Goal: Check status: Check status

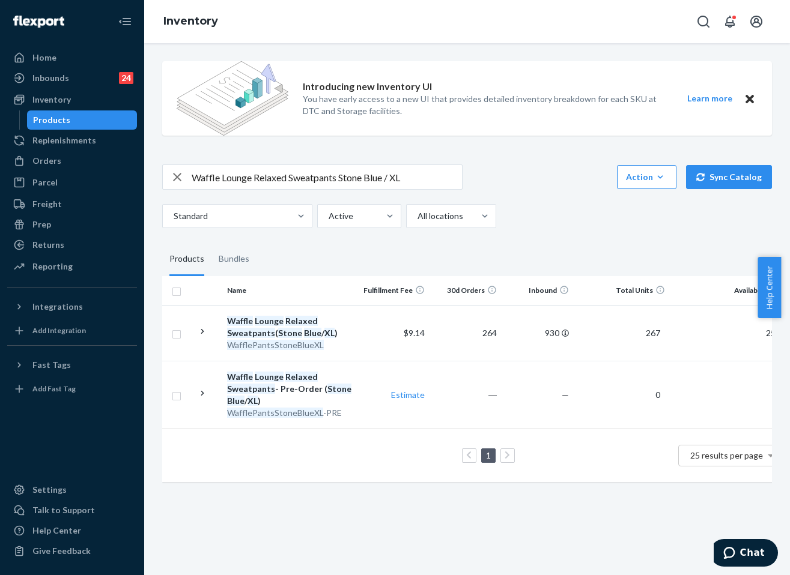
scroll to position [0, 177]
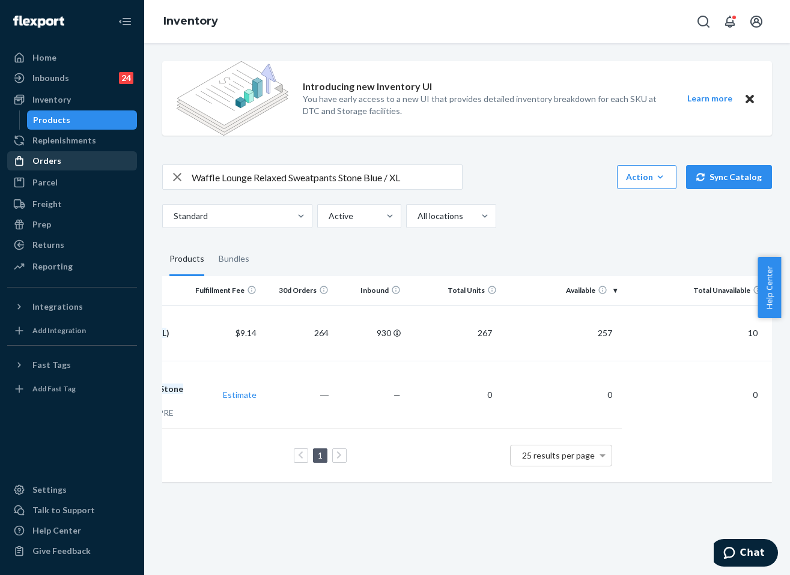
click at [61, 153] on div "Orders" at bounding box center [71, 161] width 127 height 17
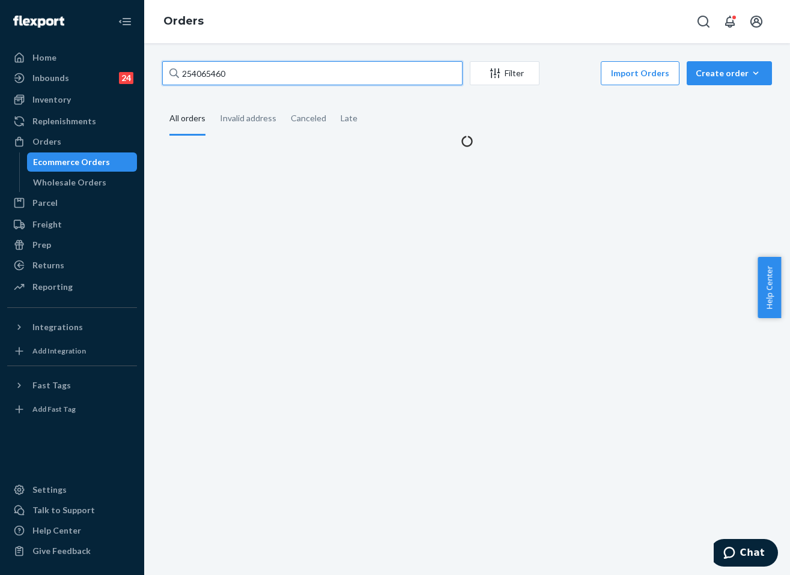
click at [243, 68] on input "254065460" at bounding box center [312, 73] width 300 height 24
paste input "#254921468"
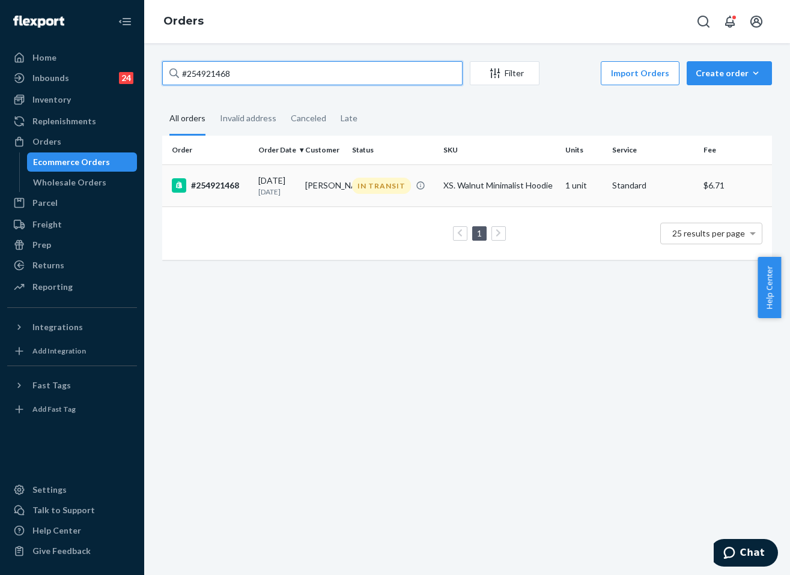
type input "#254921468"
click at [447, 192] on div "XS. Walnut Minimalist Hoodie" at bounding box center [499, 186] width 112 height 12
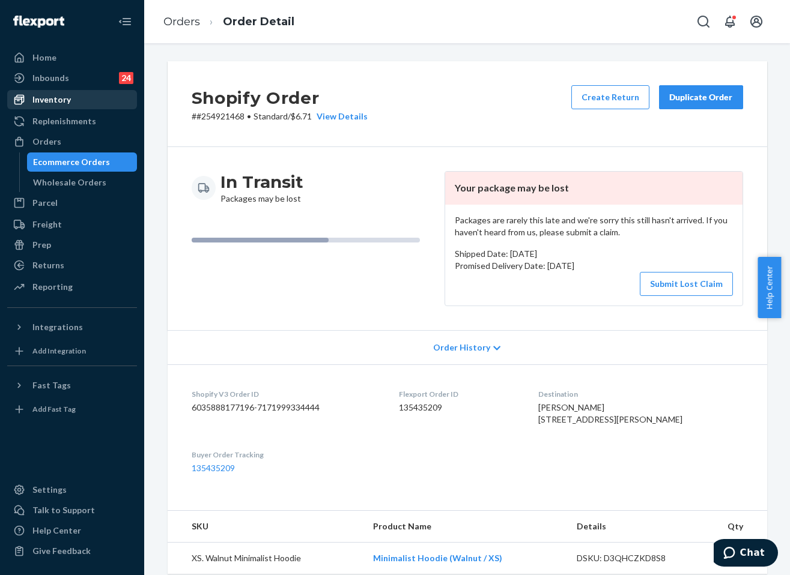
click at [61, 95] on div "Inventory" at bounding box center [51, 100] width 38 height 12
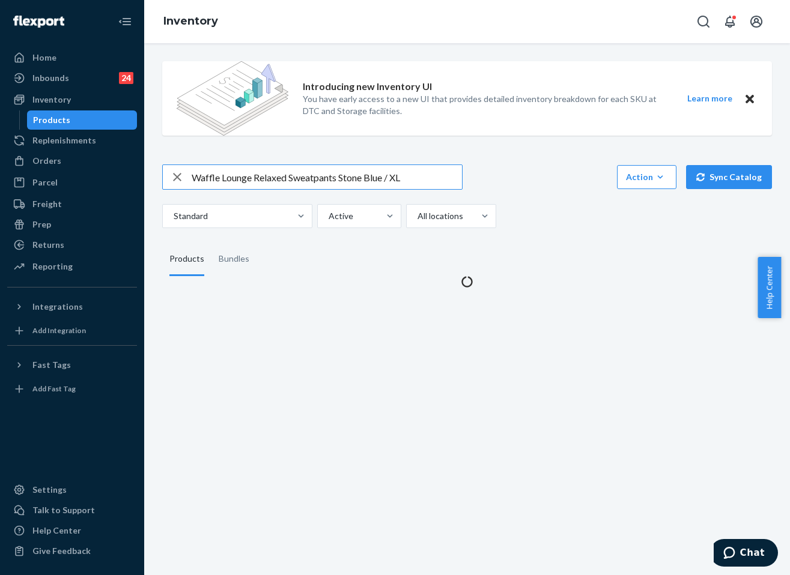
click at [270, 168] on input "Waffle Lounge Relaxed Sweatpants Stone Blue / XL" at bounding box center [327, 177] width 270 height 24
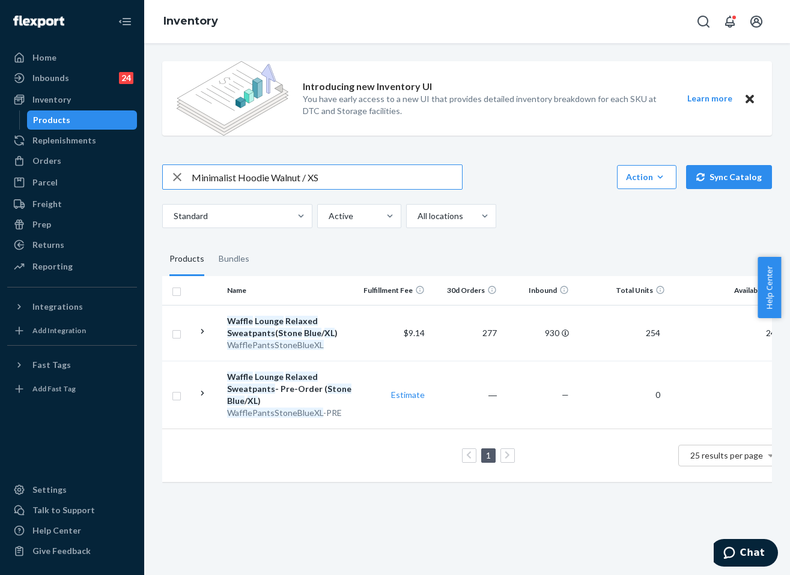
type input "Minimalist Hoodie Walnut / XS"
click at [55, 162] on div "Orders" at bounding box center [46, 161] width 29 height 12
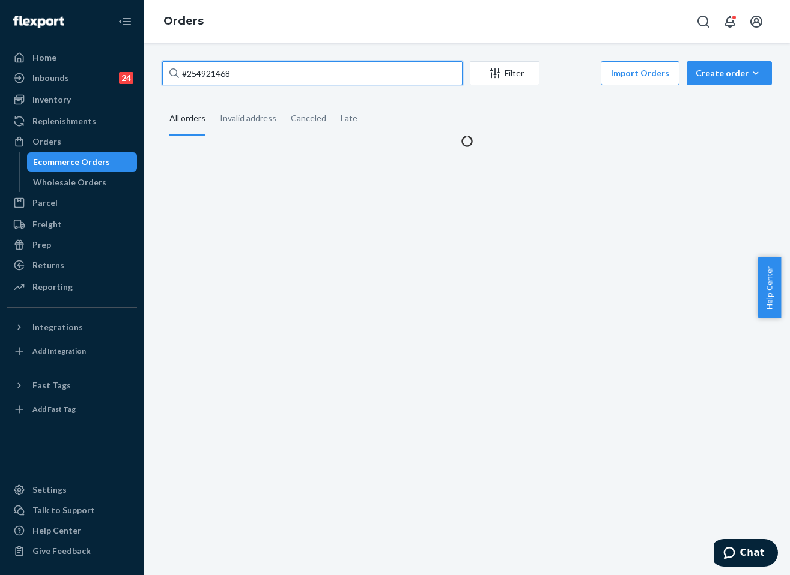
click at [261, 68] on input "#254921468" at bounding box center [312, 73] width 300 height 24
paste input "869663"
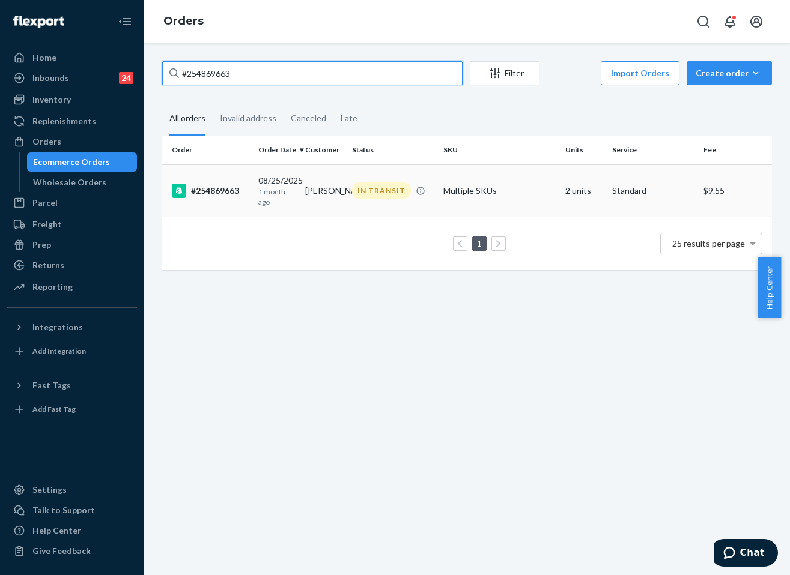
type input "#254869663"
click at [481, 192] on td "Multiple SKUs" at bounding box center [499, 191] width 122 height 52
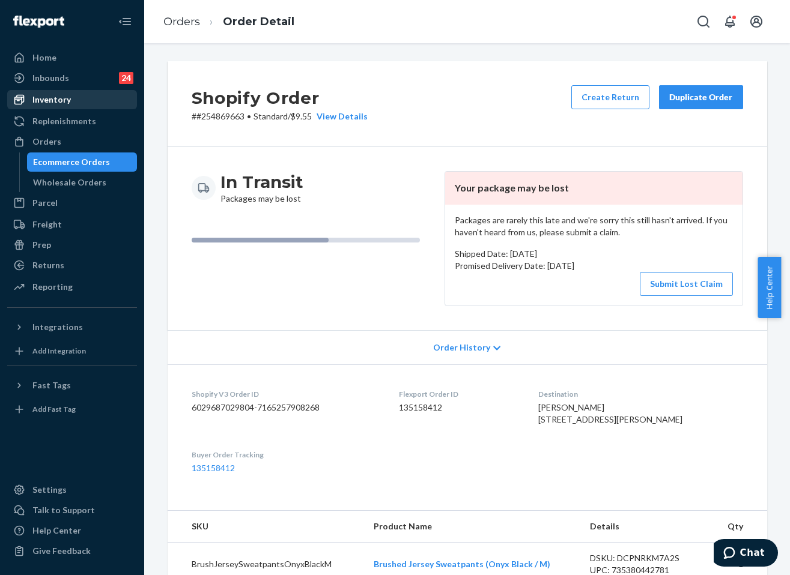
click at [55, 101] on div "Inventory" at bounding box center [51, 100] width 38 height 12
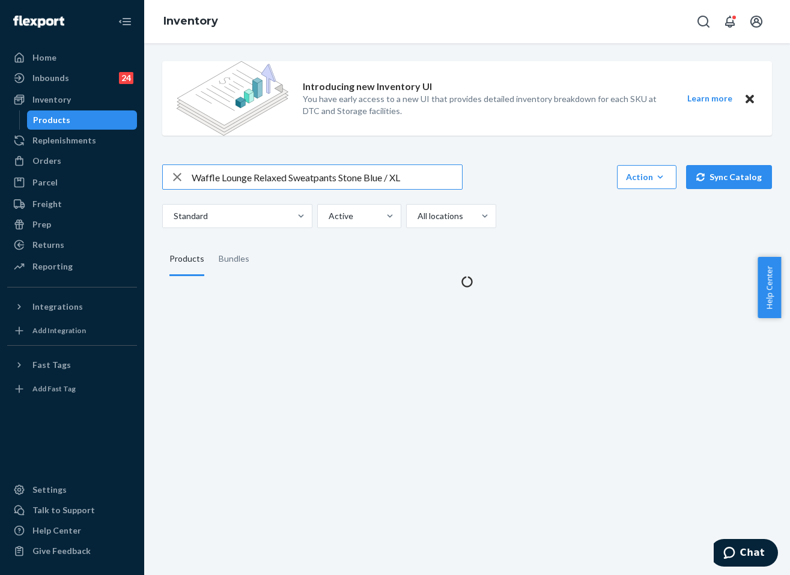
click at [288, 171] on input "Waffle Lounge Relaxed Sweatpants Stone Blue / XL" at bounding box center [327, 177] width 270 height 24
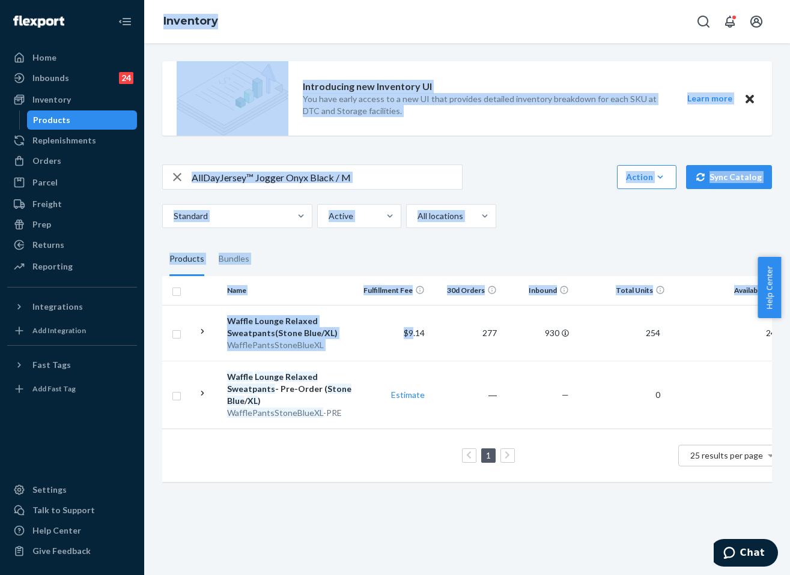
drag, startPoint x: 416, startPoint y: 332, endPoint x: 92, endPoint y: 320, distance: 324.5
click at [91, 320] on div "Home Inbounds 24 Shipping Plans Problems 24 Inventory Products Replenishments O…" at bounding box center [395, 287] width 790 height 575
click at [550, 231] on div "Introducing new Inventory UI You have early access to a new UI that provides de…" at bounding box center [467, 273] width 628 height 443
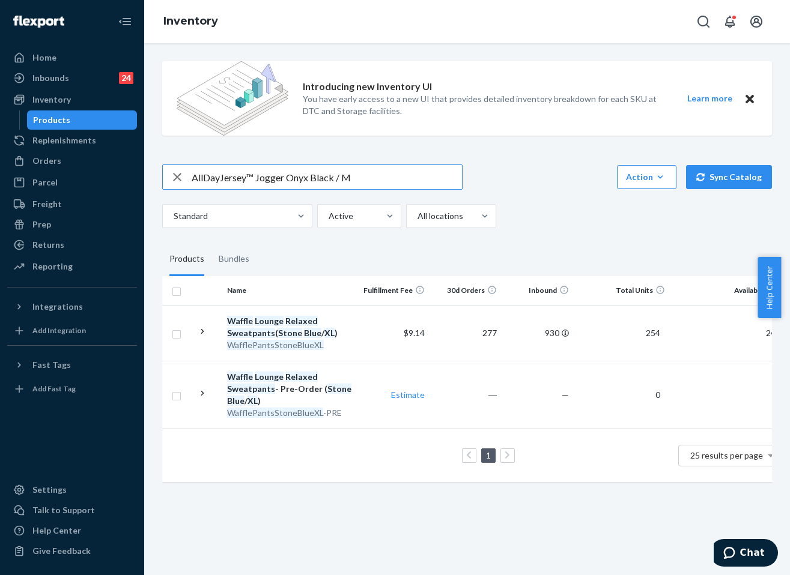
click at [402, 184] on input "AllDayJersey™ Jogger Onyx Black / M" at bounding box center [327, 177] width 270 height 24
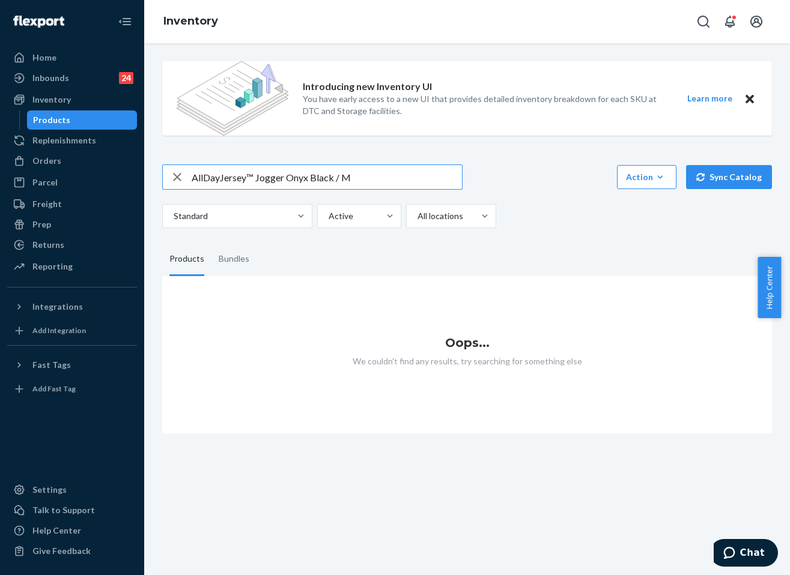
drag, startPoint x: 231, startPoint y: 178, endPoint x: 153, endPoint y: 177, distance: 78.7
click at [153, 177] on div "Introducing new Inventory UI You have early access to a new UI that provides de…" at bounding box center [467, 309] width 646 height 532
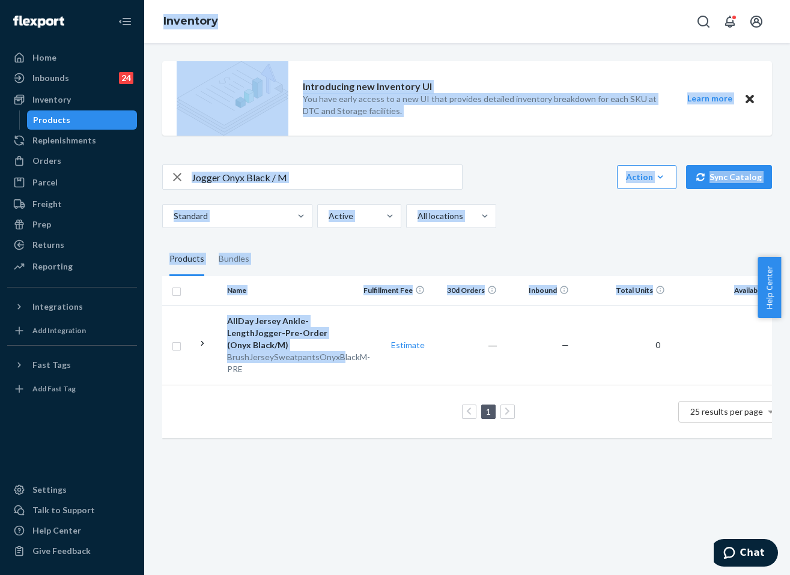
drag, startPoint x: 390, startPoint y: 357, endPoint x: 231, endPoint y: 297, distance: 170.5
click at [85, 338] on div "Home Inbounds 24 Shipping Plans Problems 24 Inventory Products Replenishments O…" at bounding box center [395, 287] width 790 height 575
click at [575, 190] on div "Jogger Onyx Black / M Action Create product Create bundle Bulk create products …" at bounding box center [467, 197] width 610 height 64
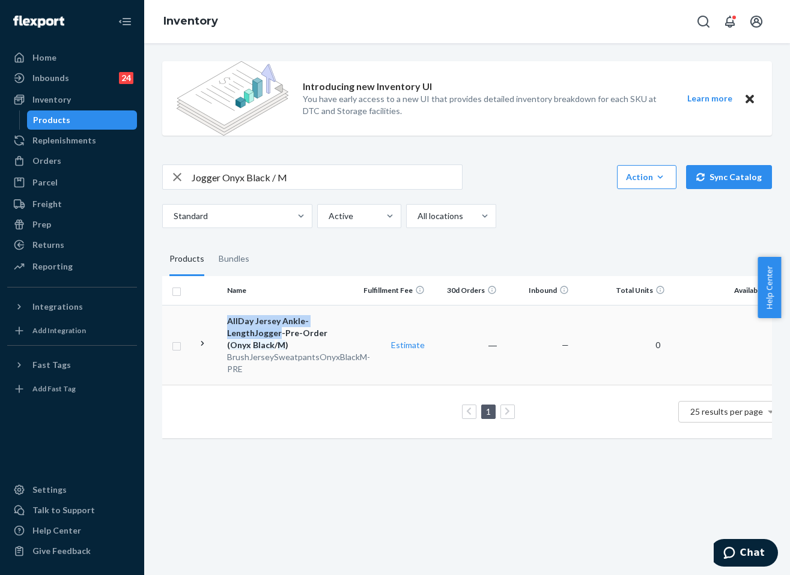
drag, startPoint x: 224, startPoint y: 318, endPoint x: 252, endPoint y: 333, distance: 31.7
click at [252, 333] on tr "AllDay Jersey Ankle-Length Jogger -Pre-Order ( Onyx Black / M ) BrushJerseySwea…" at bounding box center [551, 345] width 778 height 80
click at [299, 161] on div "Introducing new Inventory UI You have early access to a new UI that provides de…" at bounding box center [467, 251] width 628 height 399
click at [315, 174] on input "Jogger Onyx Black / M" at bounding box center [327, 177] width 270 height 24
paste input "AllDayJersey™"
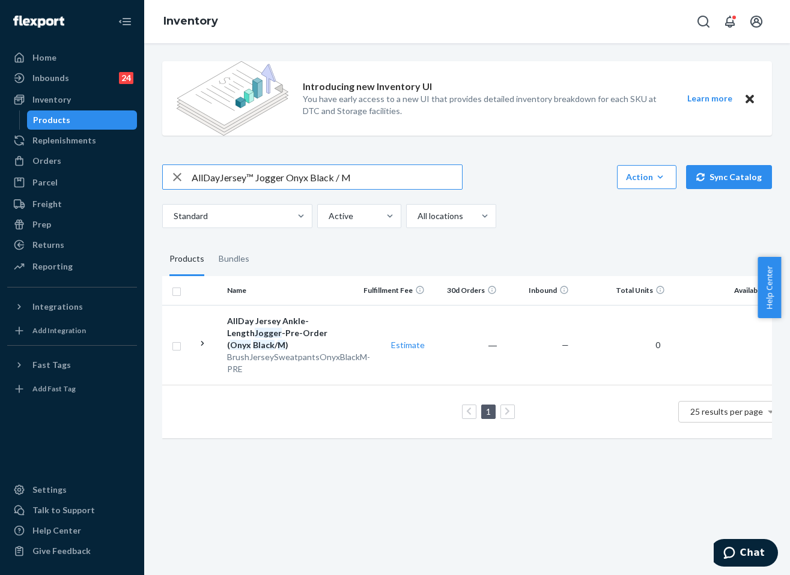
click at [252, 178] on input "AllDayJersey™ Jogger Onyx Black / M" at bounding box center [327, 177] width 270 height 24
drag, startPoint x: 344, startPoint y: 180, endPoint x: 306, endPoint y: 179, distance: 37.8
click at [306, 179] on input "AllDayJersey Jogger Onyx Black / M" at bounding box center [327, 177] width 270 height 24
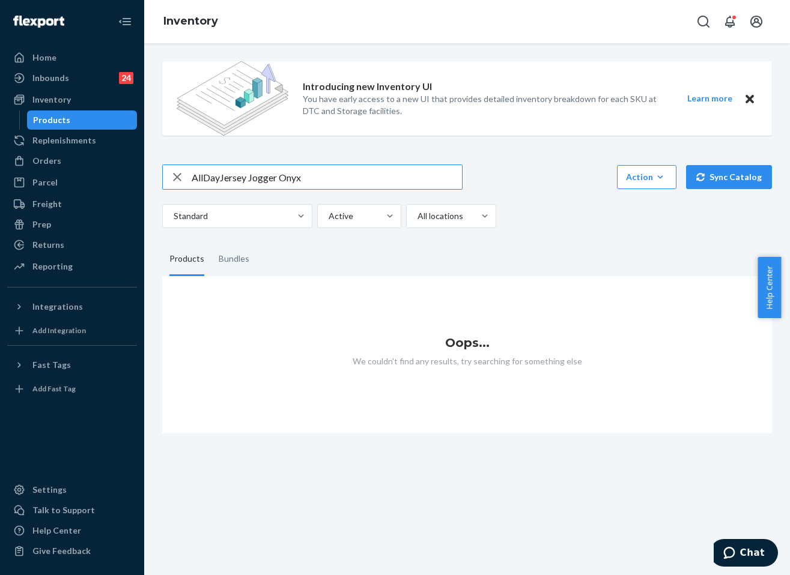
drag, startPoint x: 326, startPoint y: 176, endPoint x: 278, endPoint y: 177, distance: 48.1
click at [278, 177] on input "AllDayJersey Jogger Onyx" at bounding box center [327, 177] width 270 height 24
click at [311, 183] on input "AllDayJersey Jogger" at bounding box center [327, 177] width 270 height 24
drag, startPoint x: 330, startPoint y: 177, endPoint x: 93, endPoint y: 183, distance: 236.7
click at [93, 183] on div "Home Inbounds 24 Shipping Plans Problems 24 Inventory Products Replenishments O…" at bounding box center [395, 287] width 790 height 575
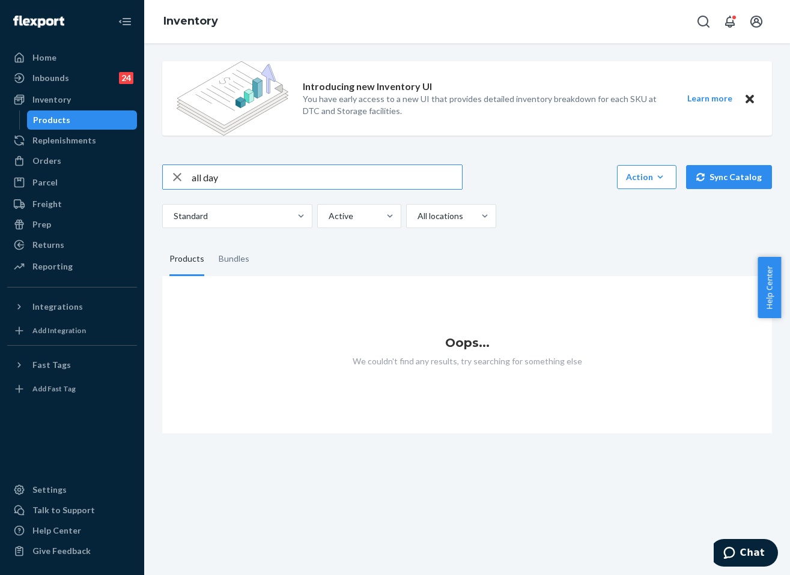
drag, startPoint x: 284, startPoint y: 183, endPoint x: 150, endPoint y: 180, distance: 134.0
click at [147, 178] on div "Introducing new Inventory UI You have early access to a new UI that provides de…" at bounding box center [467, 309] width 646 height 532
type input "b"
click at [320, 184] on input "text" at bounding box center [327, 177] width 270 height 24
paste input "SKU BrushJerseySweatpantsOnyxBlackM"
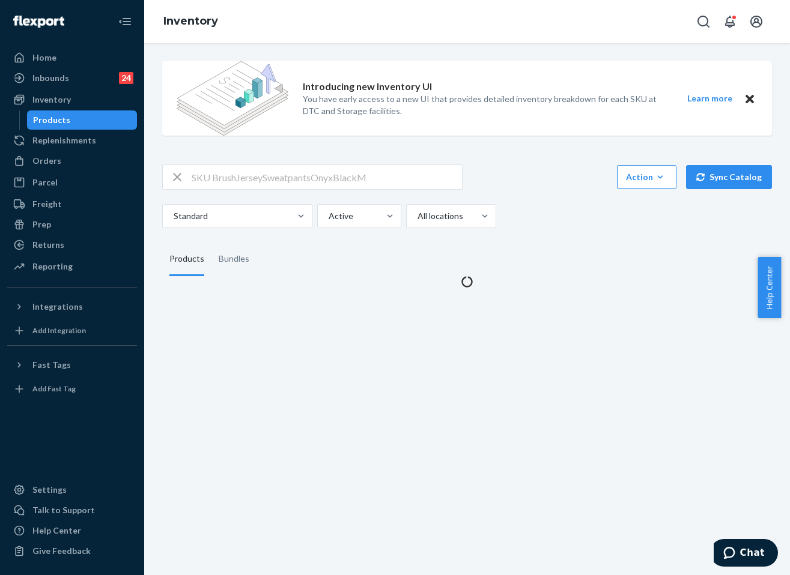
click at [213, 179] on input "SKU BrushJerseySweatpantsOnyxBlackM" at bounding box center [327, 177] width 270 height 24
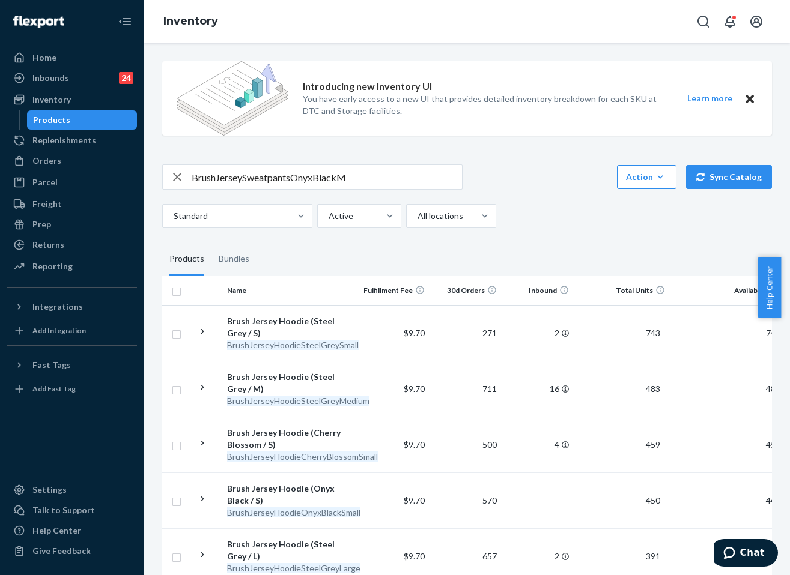
click at [294, 175] on input "BrushJerseySweatpantsOnyxBlackM" at bounding box center [327, 177] width 270 height 24
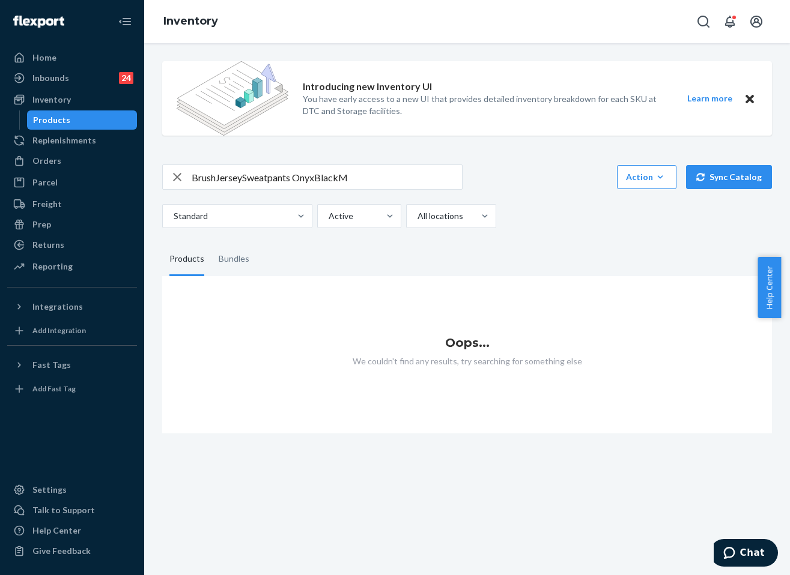
click at [290, 178] on input "BrushJerseySweatpants OnyxBlackM" at bounding box center [327, 177] width 270 height 24
click at [296, 178] on input "BrushJerseySweatpants OnyxBlackM" at bounding box center [327, 177] width 270 height 24
click at [296, 179] on input "BrushJerseySweatpants OnyxBlackM" at bounding box center [327, 177] width 270 height 24
type input "BrushJerseySweatpantsOnyxBlackM"
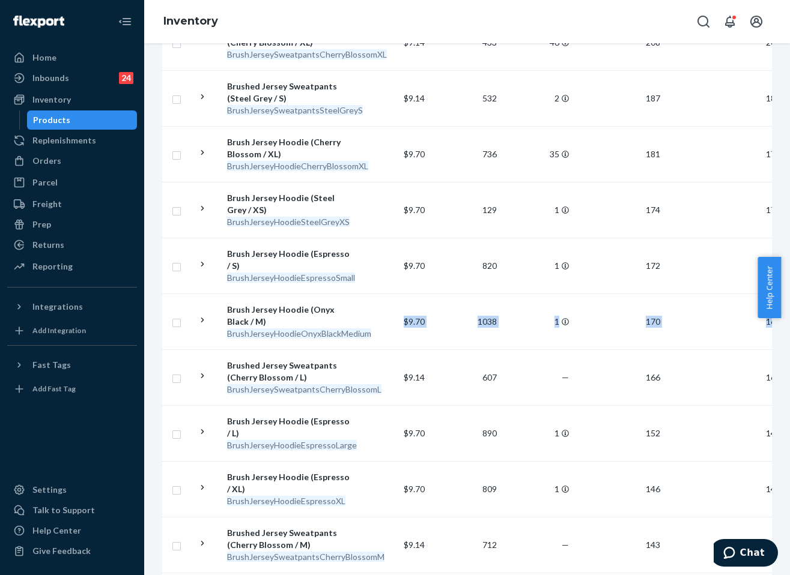
scroll to position [0, 177]
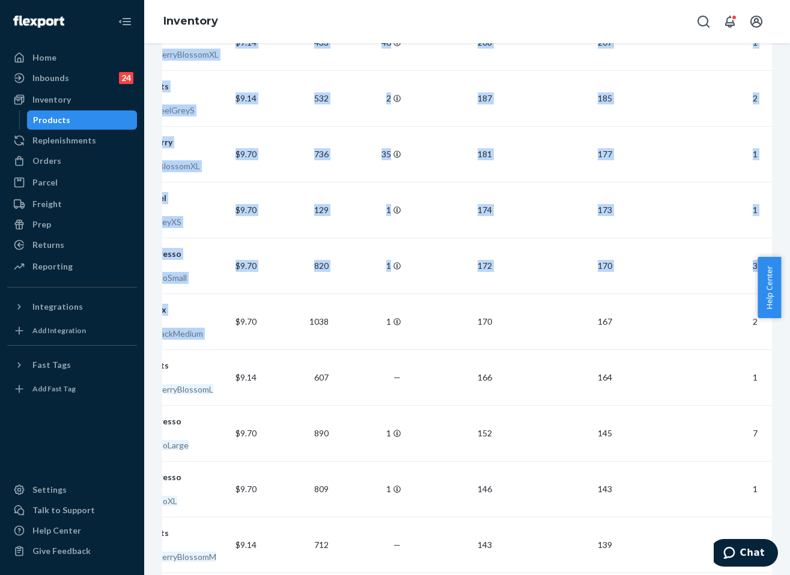
drag, startPoint x: 426, startPoint y: 323, endPoint x: 828, endPoint y: 315, distance: 401.9
click at [789, 315] on html "Home Inbounds 24 Shipping Plans Problems 24 Inventory Products Replenishments O…" at bounding box center [395, 287] width 790 height 575
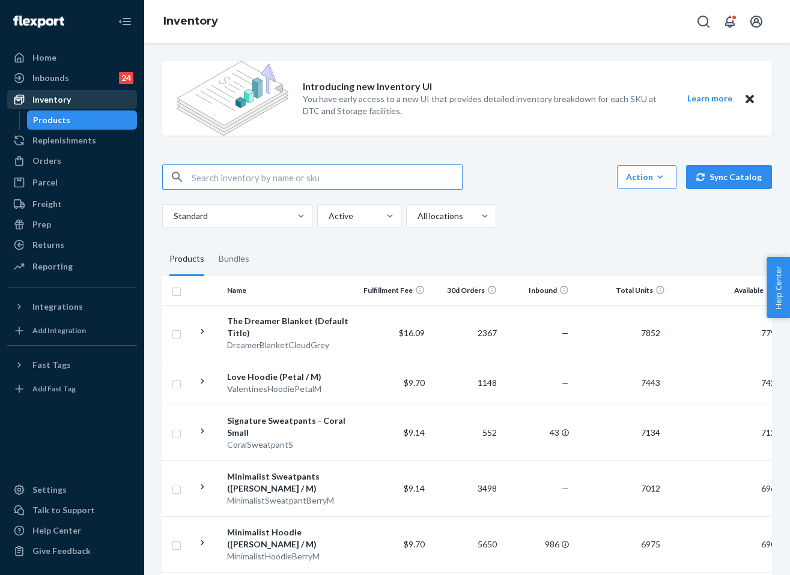
click at [47, 99] on div "Inventory" at bounding box center [51, 100] width 38 height 12
click at [55, 158] on div "Orders" at bounding box center [46, 161] width 29 height 12
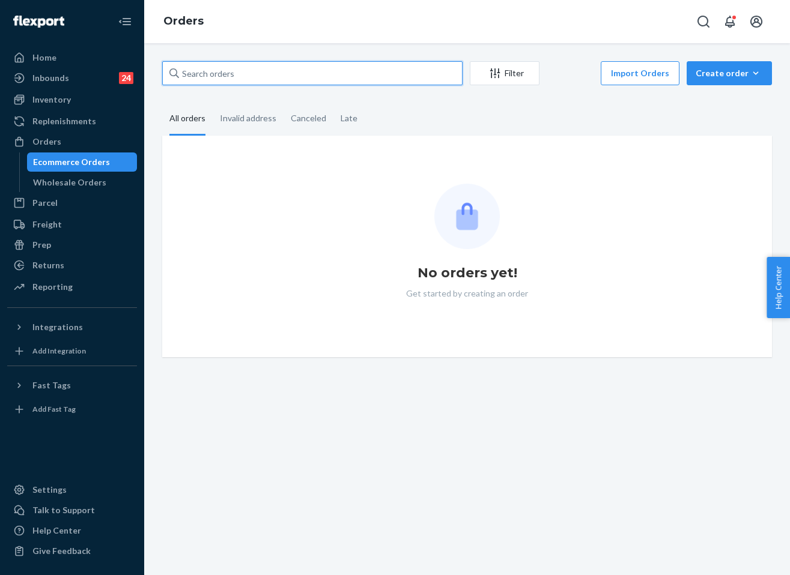
click at [275, 76] on input "text" at bounding box center [312, 73] width 300 height 24
paste input "255206052"
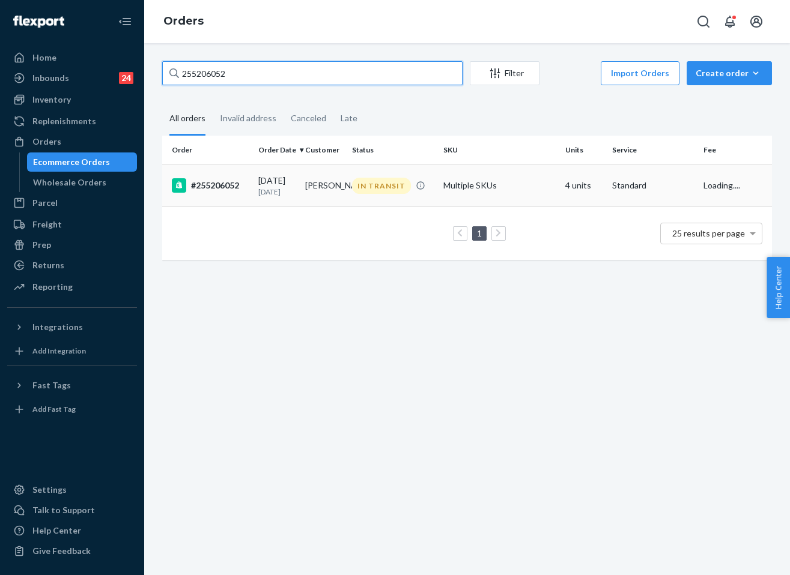
type input "255206052"
click at [380, 189] on div "IN TRANSIT" at bounding box center [381, 186] width 59 height 16
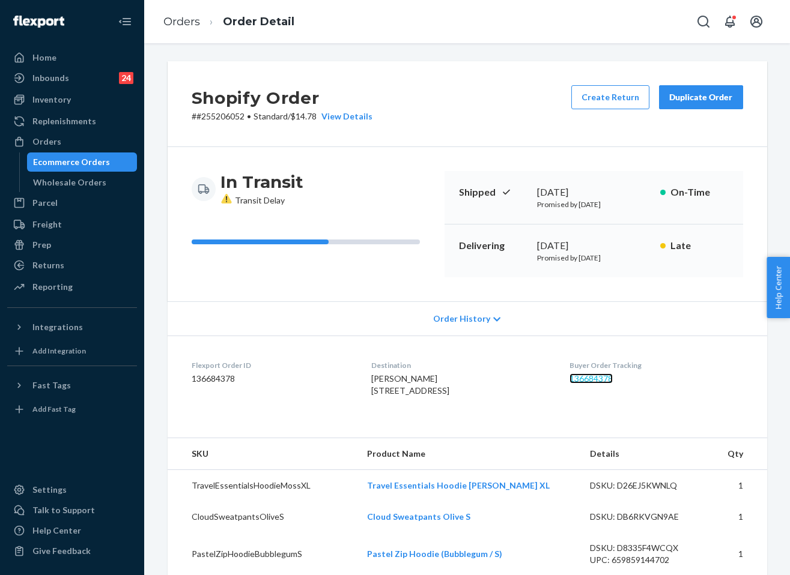
click at [598, 381] on link "136684378" at bounding box center [590, 379] width 43 height 10
click at [198, 22] on link "Orders" at bounding box center [181, 21] width 37 height 13
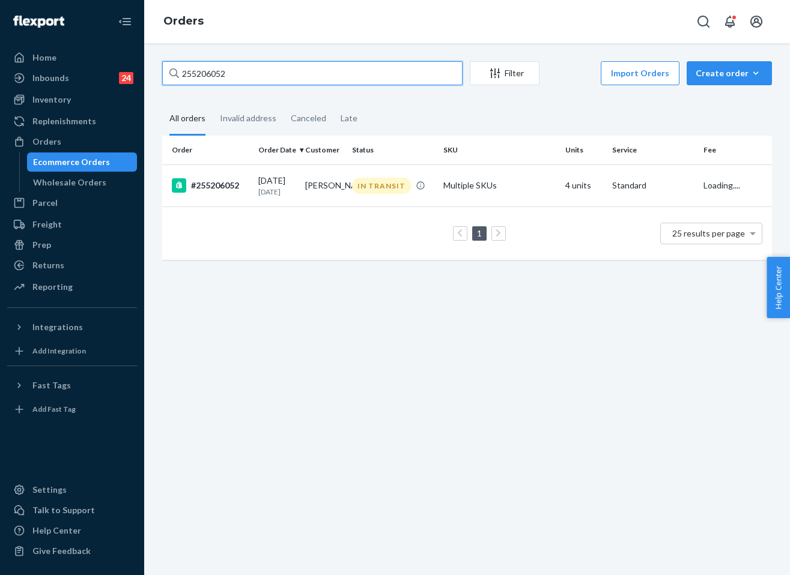
click at [220, 80] on input "255206052" at bounding box center [312, 73] width 300 height 24
paste input "56083"
type input "255256083"
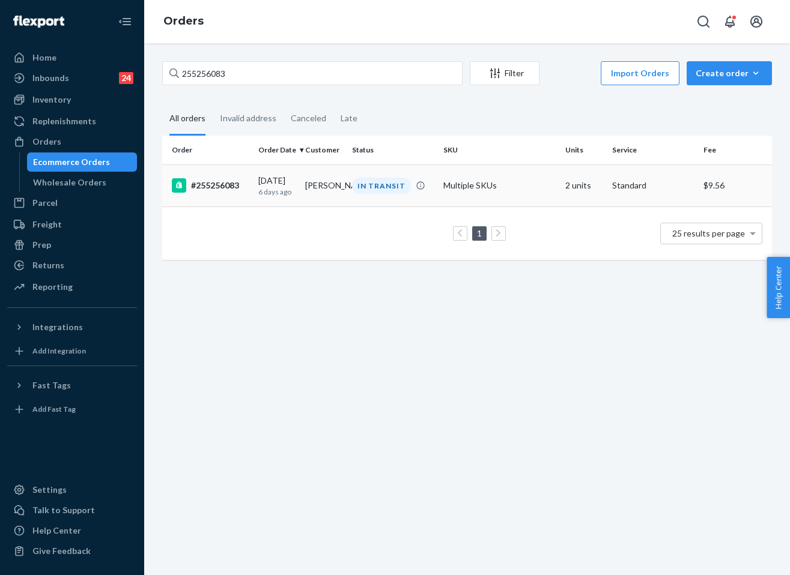
click at [370, 179] on div "IN TRANSIT" at bounding box center [381, 186] width 59 height 16
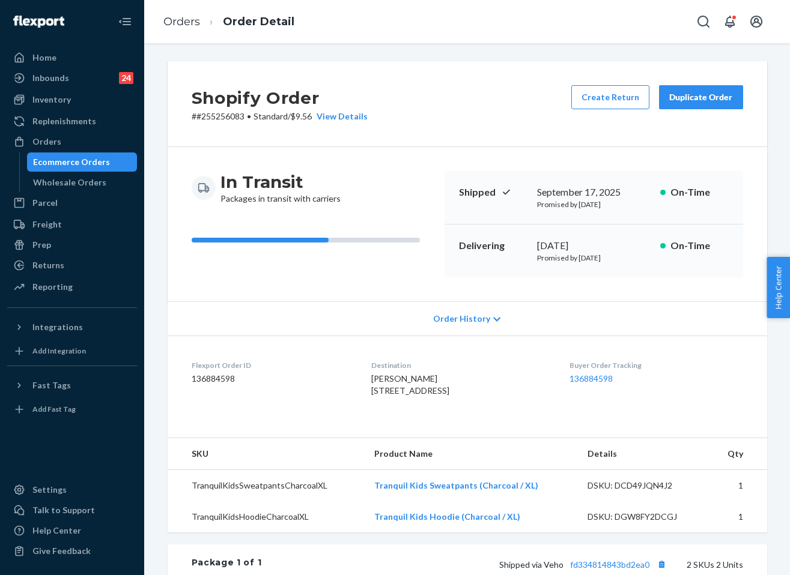
click at [571, 245] on div "[DATE]" at bounding box center [594, 246] width 114 height 14
copy div "[DATE]"
click at [64, 142] on div "Orders" at bounding box center [71, 141] width 127 height 17
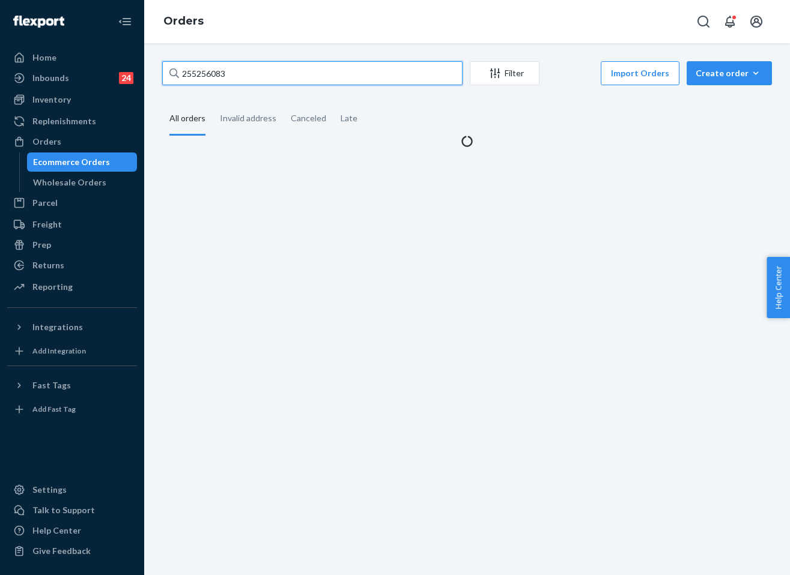
click at [257, 76] on input "255256083" at bounding box center [312, 73] width 300 height 24
paste input "#255263520"
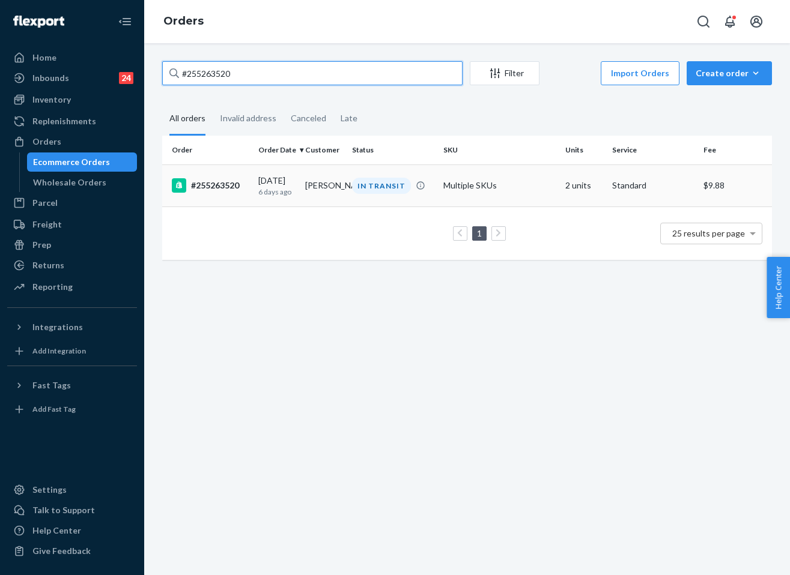
type input "#255263520"
click at [337, 180] on td "[PERSON_NAME]" at bounding box center [323, 186] width 47 height 42
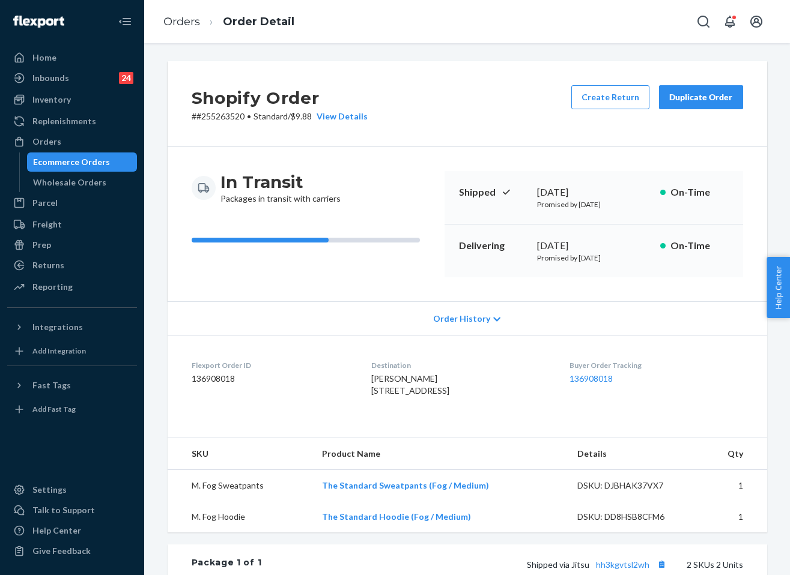
drag, startPoint x: 637, startPoint y: 259, endPoint x: 573, endPoint y: 257, distance: 64.3
click at [573, 257] on p "Promised by [DATE]" at bounding box center [594, 258] width 114 height 10
click at [65, 101] on div "Inventory" at bounding box center [51, 100] width 38 height 12
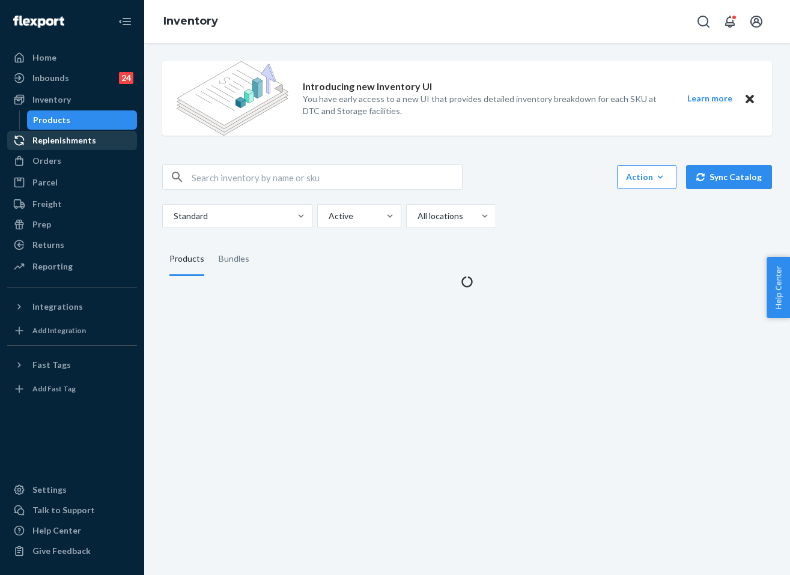
click at [62, 148] on link "Replenishments" at bounding box center [72, 140] width 130 height 19
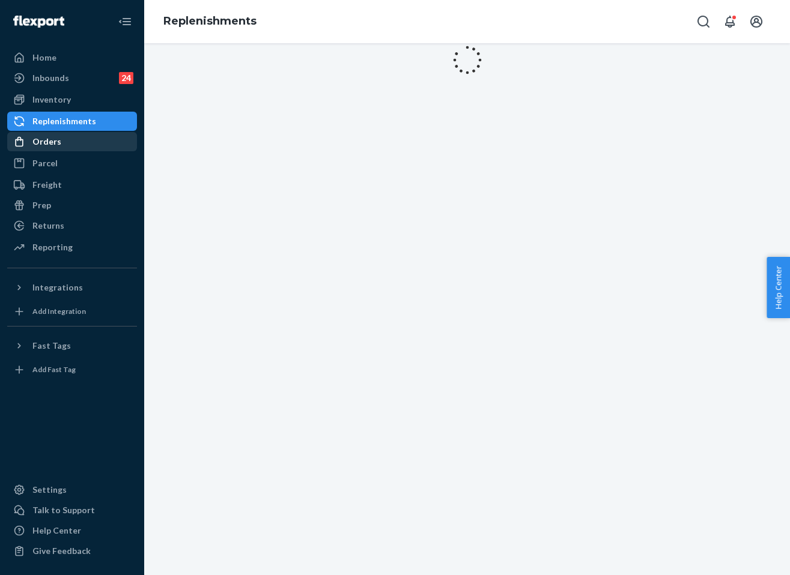
click at [55, 142] on div "Orders" at bounding box center [46, 142] width 29 height 12
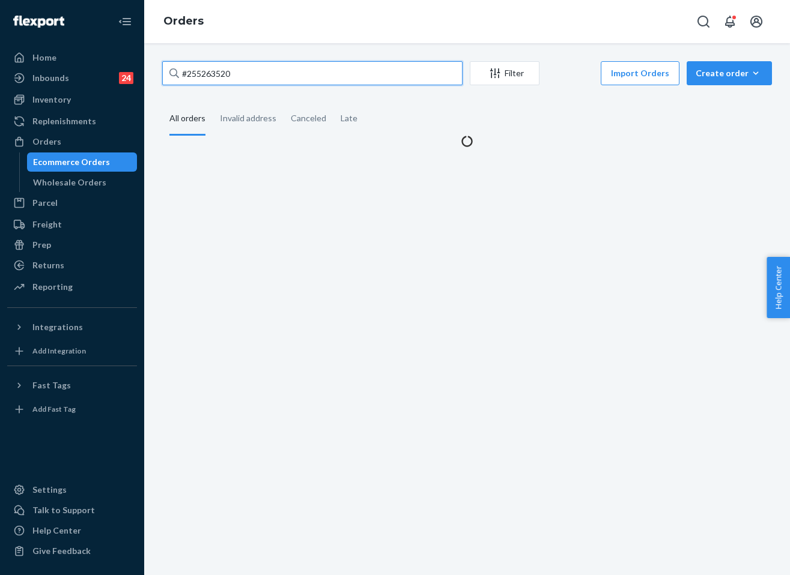
click at [258, 65] on input "#255263520" at bounding box center [312, 73] width 300 height 24
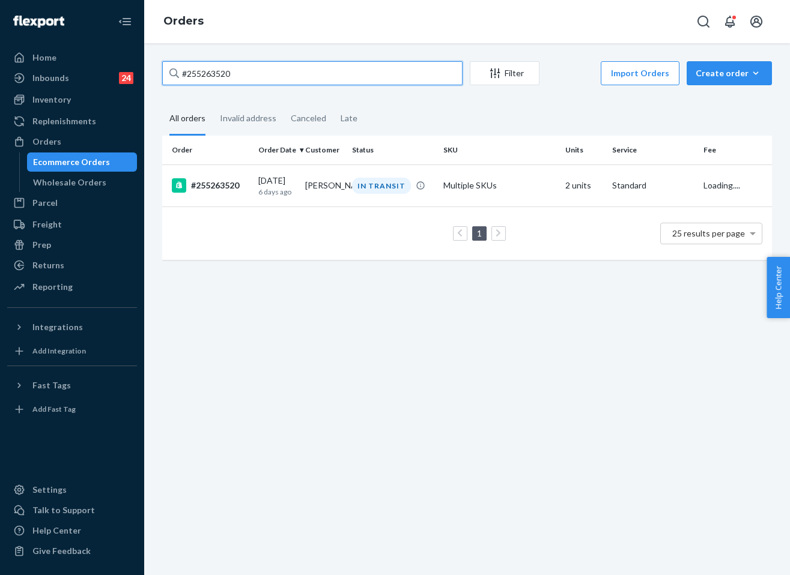
paste input "255254605"
type input "255254605"
click at [317, 178] on td "[PERSON_NAME]" at bounding box center [323, 186] width 47 height 42
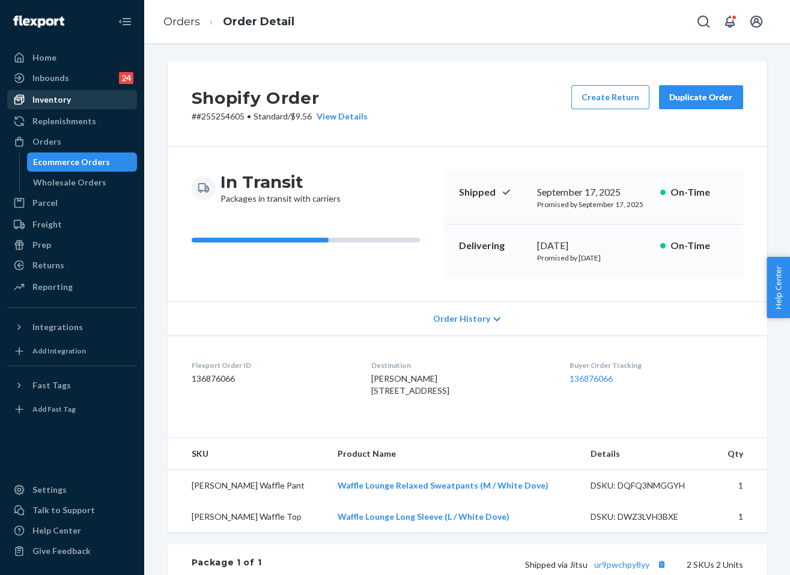
click at [51, 101] on div "Inventory" at bounding box center [51, 100] width 38 height 12
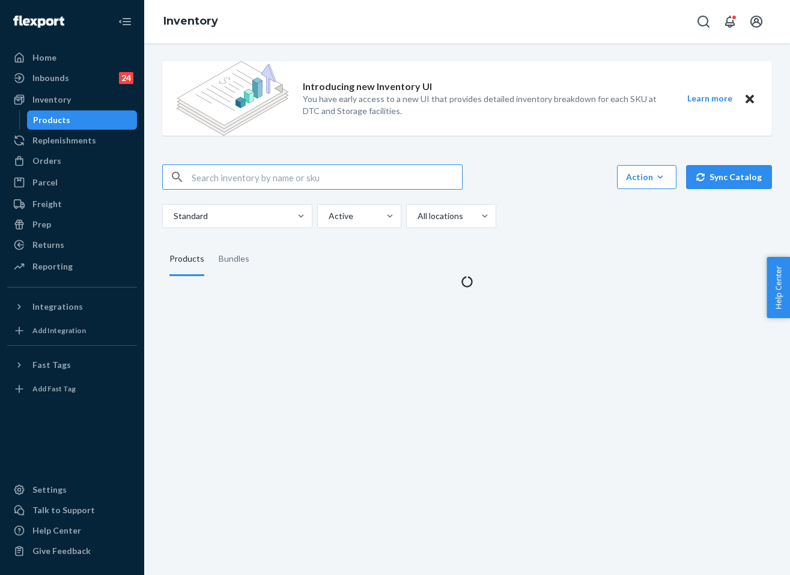
click at [297, 177] on input "text" at bounding box center [327, 177] width 270 height 24
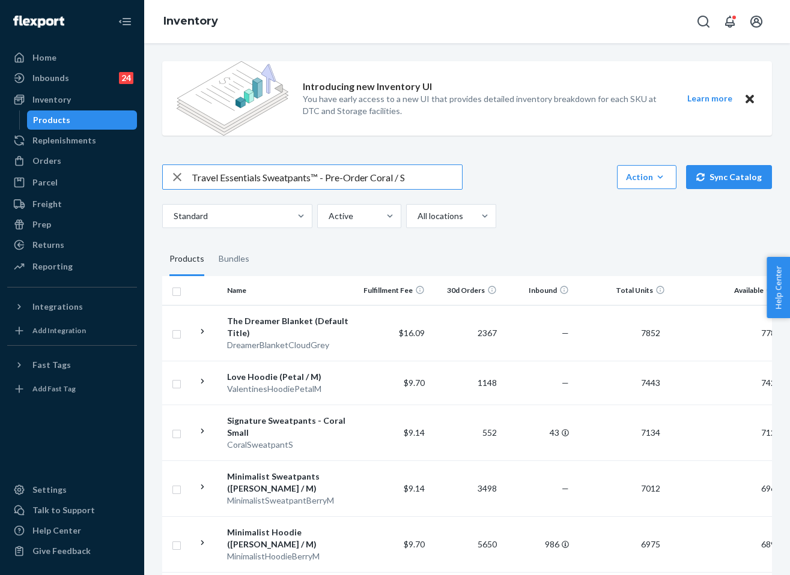
drag, startPoint x: 371, startPoint y: 180, endPoint x: 326, endPoint y: 181, distance: 45.1
click at [326, 181] on input "Travel Essentials Sweatpants™ - Pre-Order Coral / S" at bounding box center [327, 177] width 270 height 24
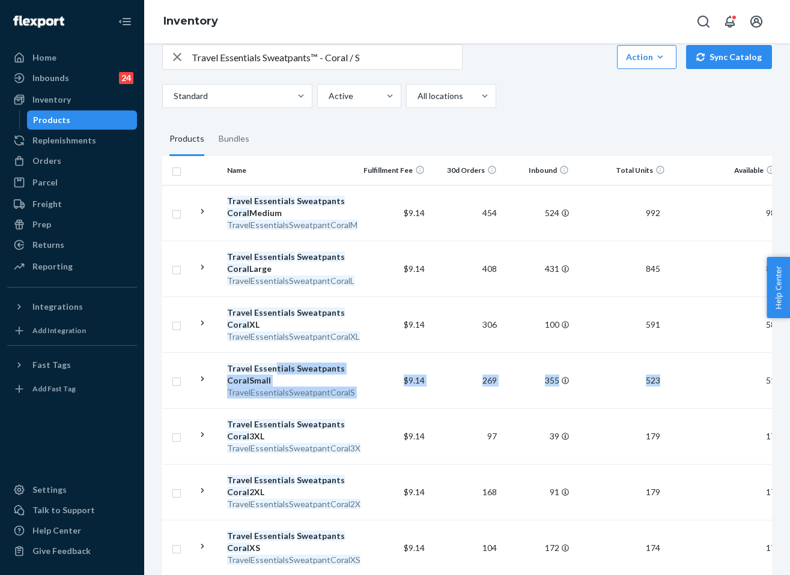
scroll to position [0, 177]
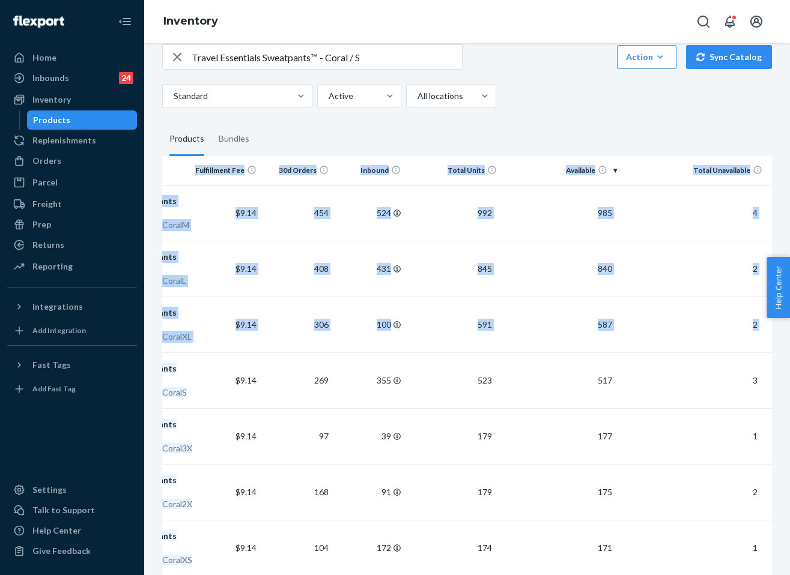
drag, startPoint x: 275, startPoint y: 366, endPoint x: 856, endPoint y: 374, distance: 580.8
click at [780, 374] on html "Home Inbounds 24 Shipping Plans Problems 24 Inventory Products Replenishments O…" at bounding box center [395, 287] width 790 height 575
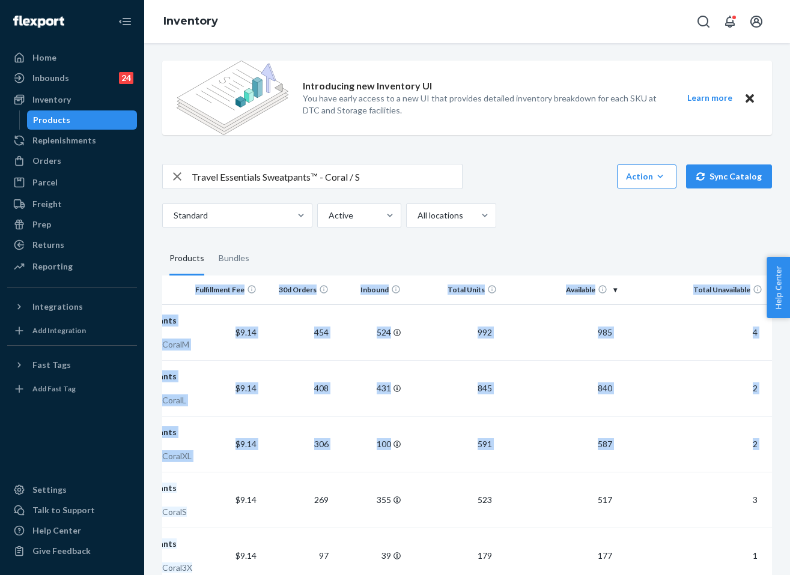
scroll to position [0, 0]
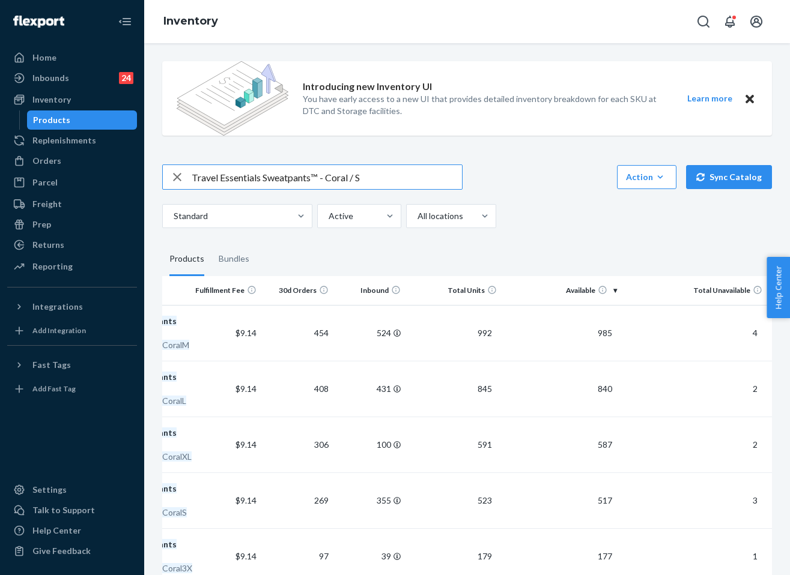
drag, startPoint x: 371, startPoint y: 172, endPoint x: 156, endPoint y: 176, distance: 215.1
click at [156, 176] on div "Introducing new Inventory UI You have early access to a new UI that provides de…" at bounding box center [467, 441] width 628 height 778
paste input "Hoodie™ - Pre-Order Coral / M"
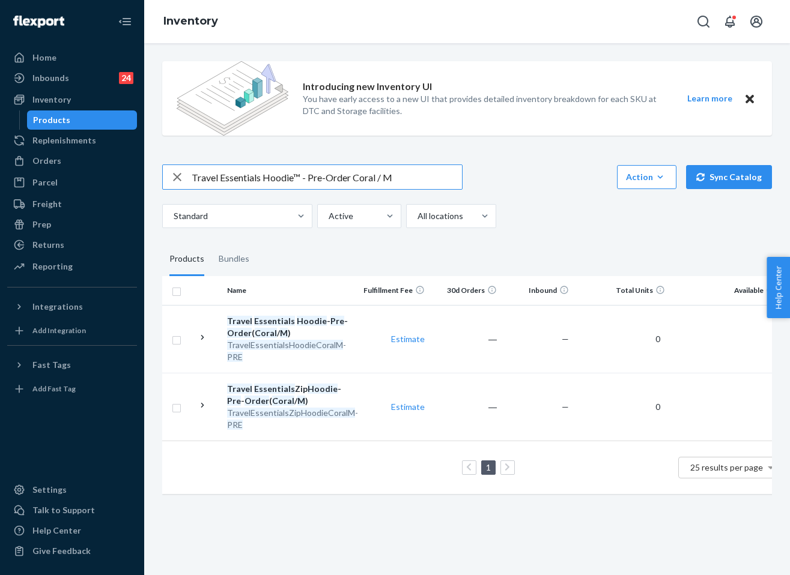
drag, startPoint x: 348, startPoint y: 178, endPoint x: 305, endPoint y: 176, distance: 43.3
click at [305, 176] on input "Travel Essentials Hoodie™ - Pre-Order Coral / M" at bounding box center [327, 177] width 270 height 24
click at [310, 175] on input "Travel Essentials Hoodie™ -r Coral / M" at bounding box center [327, 177] width 270 height 24
type input "Travel Essentials Hoodie™ - Coral / M"
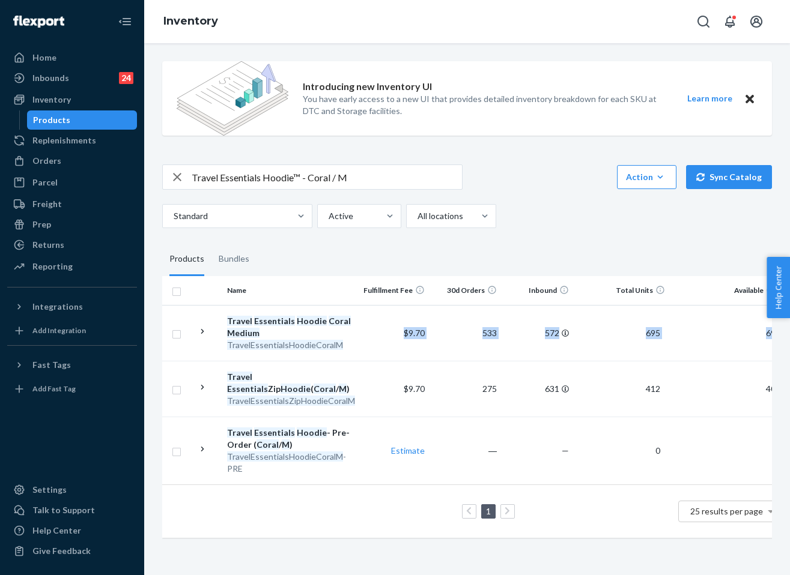
scroll to position [0, 177]
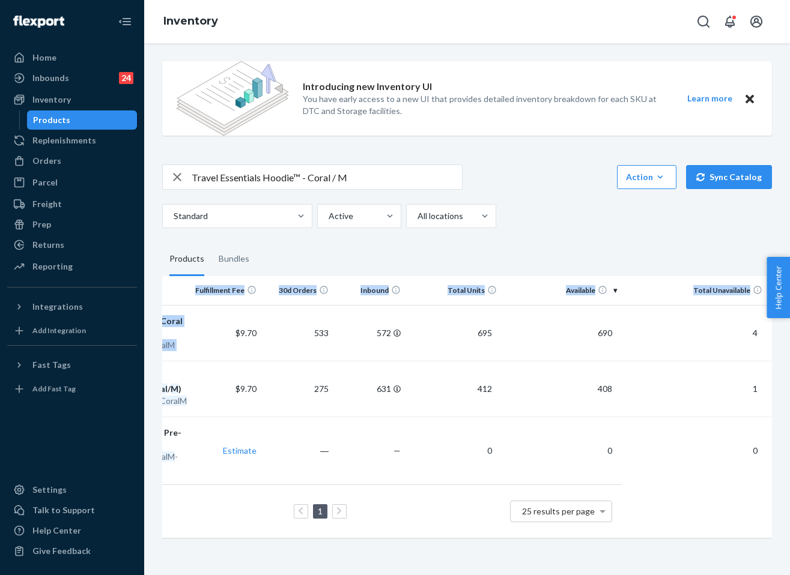
drag, startPoint x: 382, startPoint y: 330, endPoint x: 792, endPoint y: 346, distance: 410.5
click at [780, 346] on html "Home Inbounds 24 Shipping Plans Problems 24 Inventory Products Replenishments O…" at bounding box center [395, 287] width 790 height 575
click at [649, 246] on fieldset "Products Bundles" at bounding box center [467, 260] width 610 height 34
